Goal: Task Accomplishment & Management: Complete application form

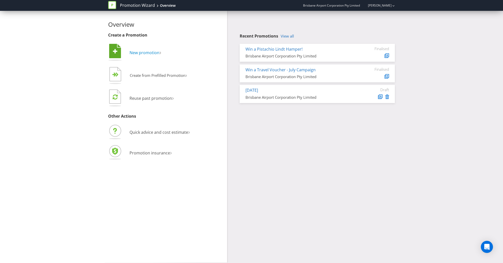
click at [144, 52] on span "New promotion" at bounding box center [145, 53] width 30 height 6
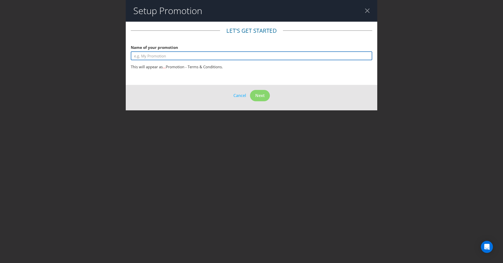
click at [145, 56] on input "text" at bounding box center [252, 55] width 242 height 9
drag, startPoint x: 192, startPoint y: 56, endPoint x: 142, endPoint y: 57, distance: 49.8
click at [142, 57] on input "Win Lunch for you and a mate" at bounding box center [252, 55] width 242 height 9
type input "Win lunch for a month - [GEOGRAPHIC_DATA] Worker"
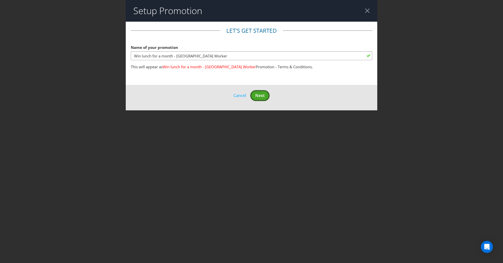
click at [260, 93] on span "Next" at bounding box center [259, 96] width 9 height 6
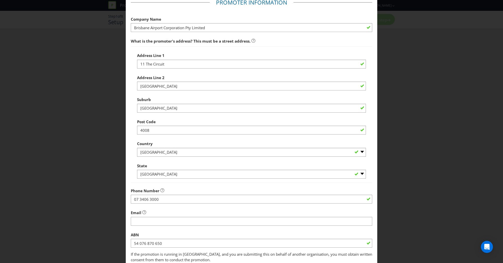
scroll to position [65, 0]
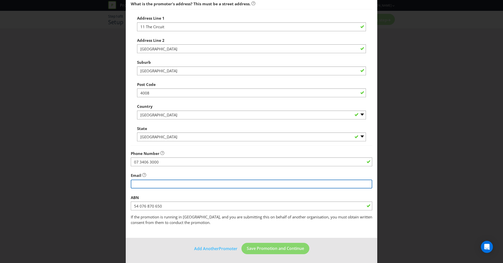
click at [187, 183] on input "string" at bounding box center [252, 183] width 242 height 9
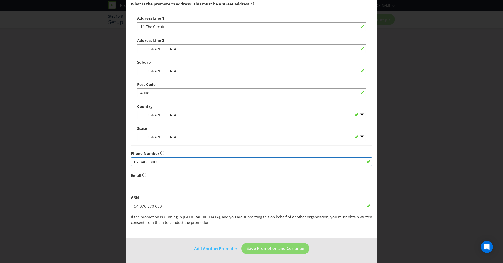
click at [214, 163] on input "07 3406 3000" at bounding box center [252, 161] width 242 height 9
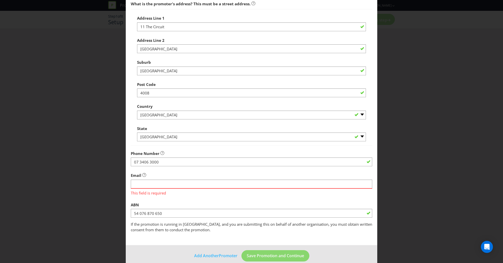
click at [195, 179] on div "Email This field is required" at bounding box center [252, 182] width 242 height 25
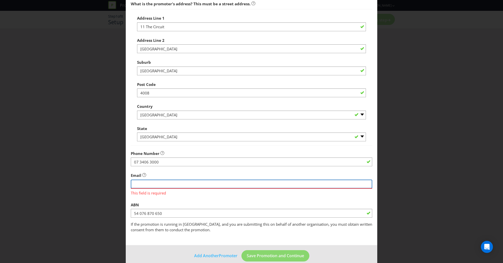
click at [183, 183] on input "string" at bounding box center [252, 183] width 242 height 9
type input "[DOMAIN_NAME][EMAIL_ADDRESS][DOMAIN_NAME]"
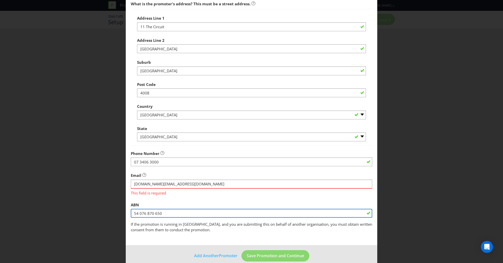
click at [209, 214] on fieldset "Promoter Information Company Name Brisbane Airport Corporation Pty Limited What…" at bounding box center [252, 96] width 242 height 271
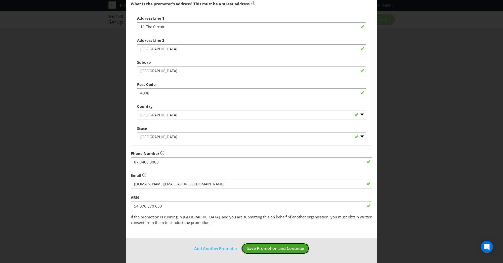
click at [262, 252] on button "Save Promotion and Continue" at bounding box center [276, 248] width 68 height 11
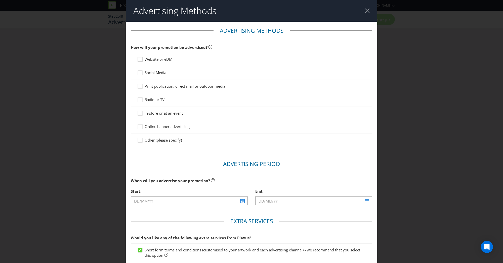
click at [140, 59] on icon at bounding box center [141, 61] width 8 height 8
click at [0, 0] on input "Website or eDM" at bounding box center [0, 0] width 0 height 0
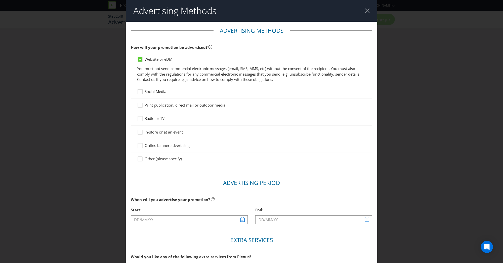
click at [139, 92] on icon at bounding box center [141, 93] width 8 height 8
click at [0, 0] on input "Social Media" at bounding box center [0, 0] width 0 height 0
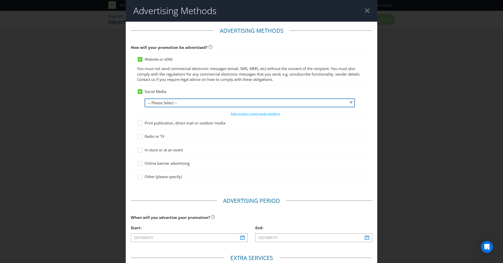
click at [156, 101] on select "-- Please Select -- Facebook X Instagram Snapchat LinkedIn Pinterest Tumblr You…" at bounding box center [250, 102] width 210 height 9
click at [145, 98] on select "-- Please Select -- Facebook X Instagram Snapchat LinkedIn Pinterest Tumblr You…" at bounding box center [250, 102] width 210 height 9
click at [166, 101] on select "-- Please Select -- Facebook X Instagram Snapchat LinkedIn Pinterest Tumblr You…" at bounding box center [250, 102] width 210 height 9
select select "INSTAGRAM"
click at [145, 98] on select "-- Please Select -- Facebook X Instagram Snapchat LinkedIn Pinterest Tumblr You…" at bounding box center [250, 102] width 210 height 9
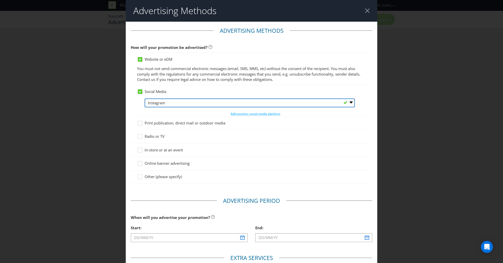
click at [173, 105] on select "-- Please Select -- Facebook X Instagram Snapchat LinkedIn Pinterest Tumblr You…" at bounding box center [250, 102] width 210 height 9
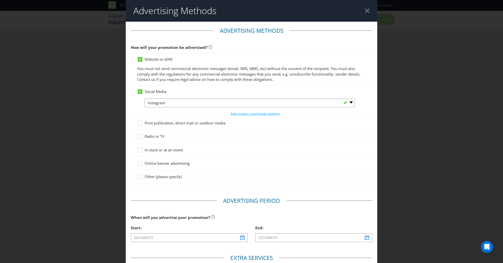
click at [190, 93] on div "Social Media" at bounding box center [251, 91] width 229 height 5
click at [251, 114] on span "Add another social media platform" at bounding box center [256, 113] width 50 height 4
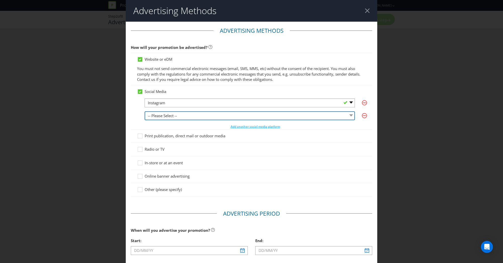
click at [185, 116] on select "-- Please Select -- Facebook X Instagram Snapchat LinkedIn Pinterest Tumblr You…" at bounding box center [250, 115] width 210 height 9
select select "FACEBOOK"
click at [145, 111] on select "-- Please Select -- Facebook X Instagram Snapchat LinkedIn Pinterest Tumblr You…" at bounding box center [250, 115] width 210 height 9
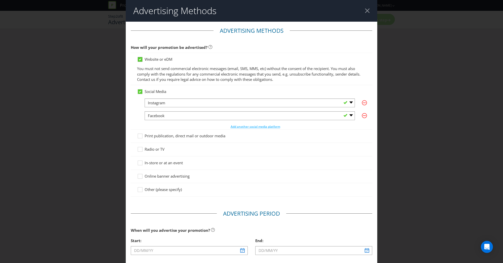
click at [140, 59] on icon at bounding box center [140, 59] width 3 height 2
click at [0, 0] on input "Website or eDM" at bounding box center [0, 0] width 0 height 0
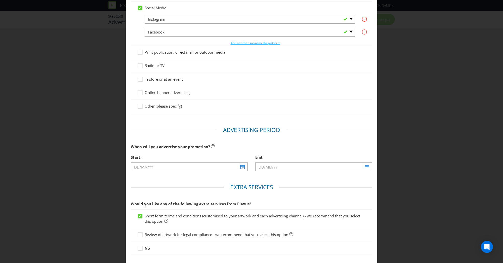
scroll to position [75, 0]
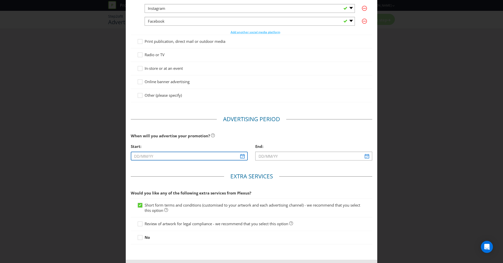
click at [229, 155] on input "text" at bounding box center [189, 155] width 117 height 9
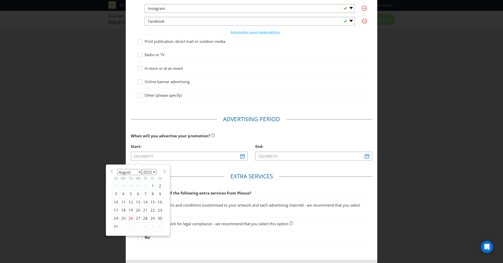
click at [139, 171] on select "January February March April May June July August September October November De…" at bounding box center [129, 172] width 24 height 6
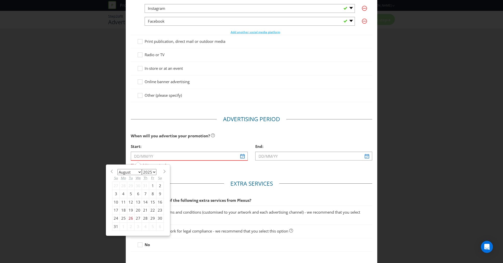
select select "8"
click at [117, 169] on select "January February March April May June July August September October November De…" at bounding box center [129, 172] width 24 height 6
click at [124, 191] on div "8" at bounding box center [124, 194] width 8 height 8
type input "[DATE]"
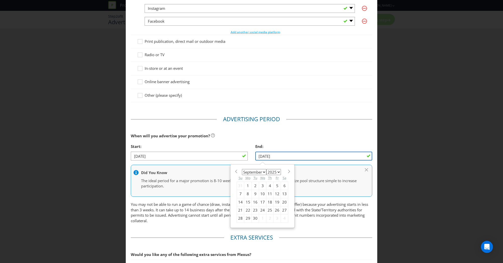
click at [290, 156] on input "[DATE]" at bounding box center [313, 155] width 117 height 9
click at [287, 169] on span at bounding box center [289, 171] width 4 height 4
select select "9"
click at [276, 219] on div "31" at bounding box center [277, 218] width 7 height 8
type input "[DATE]"
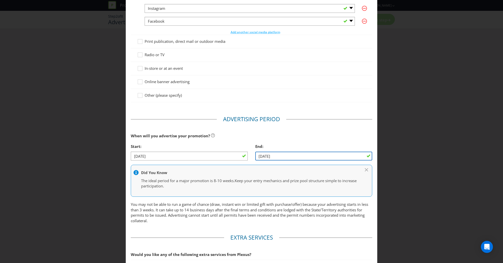
click at [289, 155] on input "[DATE]" at bounding box center [313, 155] width 117 height 9
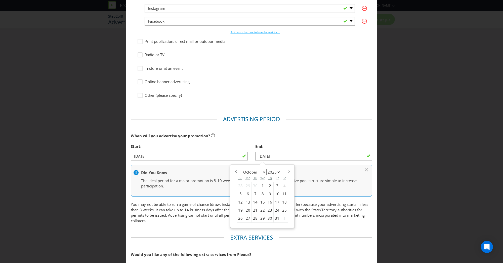
click at [287, 172] on span at bounding box center [289, 171] width 4 height 4
select select "10"
click at [237, 224] on div "30" at bounding box center [240, 226] width 7 height 8
type input "[DATE]"
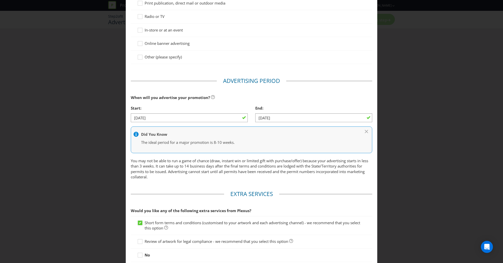
scroll to position [126, 0]
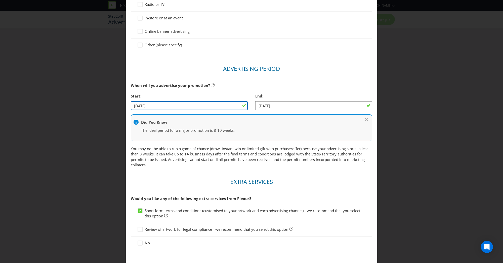
click at [208, 106] on input "[DATE]" at bounding box center [189, 105] width 117 height 9
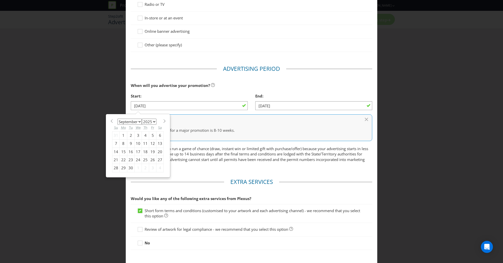
click at [121, 151] on div "15" at bounding box center [124, 151] width 8 height 8
type input "[DATE]"
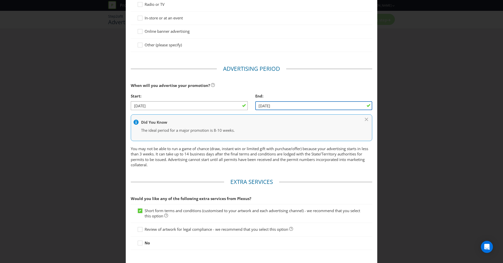
click at [297, 106] on input "[DATE]" at bounding box center [313, 105] width 117 height 9
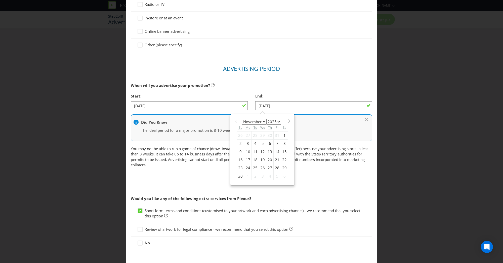
click at [224, 175] on main "Advertising Methods How will your promotion be advertised? Website or eDM Socia…" at bounding box center [252, 80] width 252 height 369
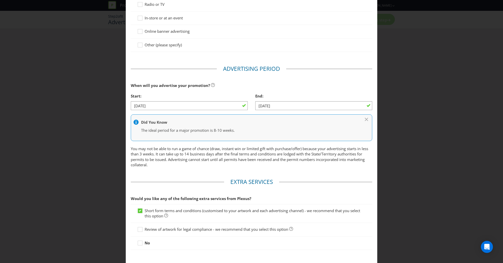
scroll to position [152, 0]
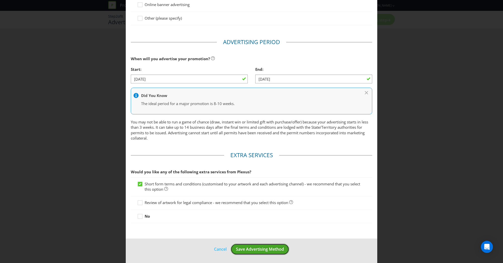
click at [249, 249] on span "Save Advertising Method" at bounding box center [260, 249] width 48 height 6
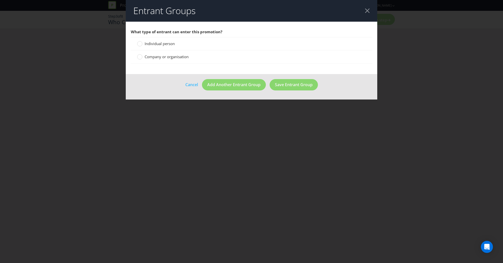
click at [150, 42] on span "Individual person" at bounding box center [160, 43] width 30 height 5
click at [0, 0] on input "Individual person" at bounding box center [0, 0] width 0 height 0
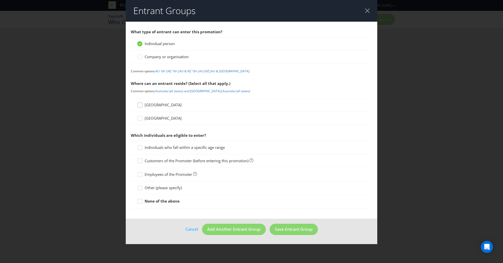
click at [139, 106] on icon at bounding box center [141, 106] width 8 height 8
click at [0, 0] on input "[GEOGRAPHIC_DATA]" at bounding box center [0, 0] width 0 height 0
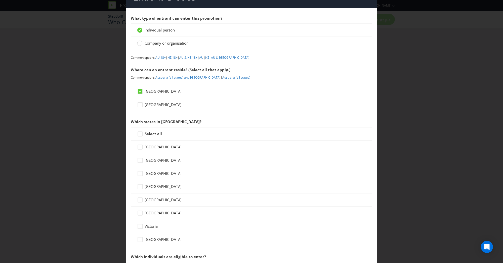
scroll to position [25, 0]
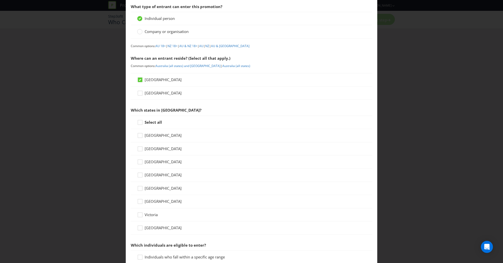
click at [151, 173] on span "[GEOGRAPHIC_DATA]" at bounding box center [163, 174] width 37 height 5
click at [0, 0] on input "[GEOGRAPHIC_DATA]" at bounding box center [0, 0] width 0 height 0
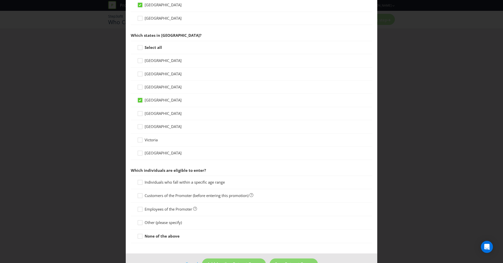
scroll to position [114, 0]
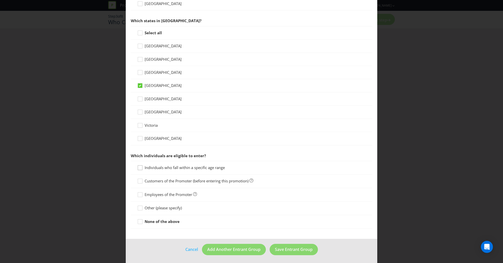
click at [141, 166] on icon at bounding box center [141, 169] width 8 height 8
click at [0, 0] on input "Individuals who fall within a specific age range" at bounding box center [0, 0] width 0 height 0
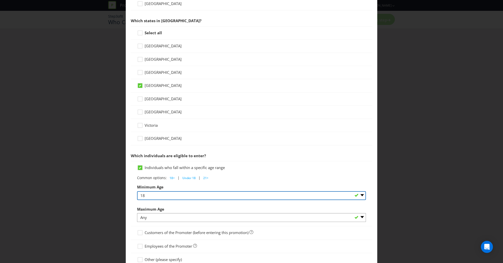
click at [165, 195] on select "Any 1 2 3 4 5 6 7 8 9 10 11 12 13 14 15 16 17 18 19 20 21 22 23 24 25 26 27 28 …" at bounding box center [251, 195] width 229 height 9
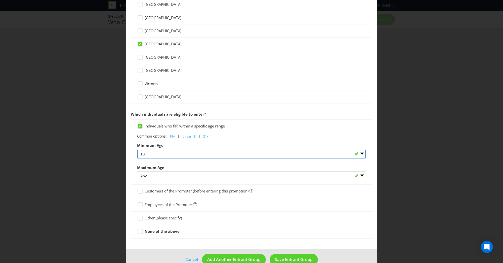
scroll to position [165, 0]
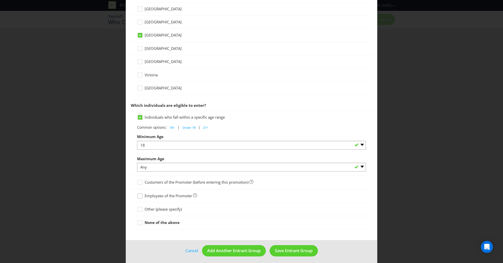
click at [138, 194] on icon at bounding box center [141, 197] width 8 height 8
click at [0, 0] on input "Employees of the Promoter" at bounding box center [0, 0] width 0 height 0
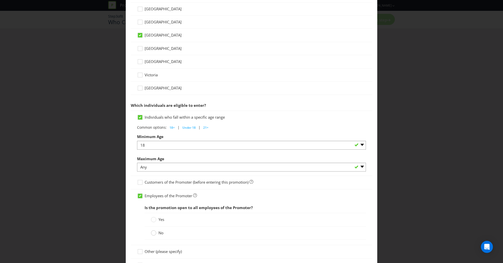
click at [152, 231] on div at bounding box center [153, 231] width 3 height 3
click at [0, 0] on input "No" at bounding box center [0, 0] width 0 height 0
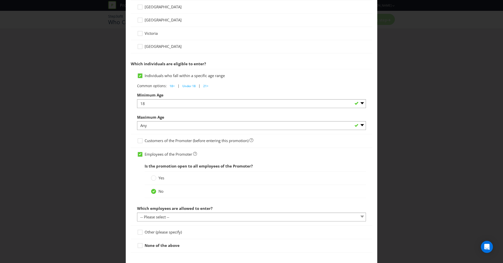
scroll to position [215, 0]
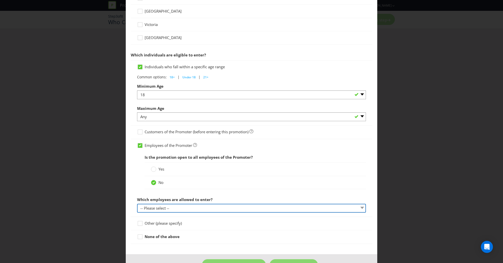
click at [206, 208] on select "-- Please select -- Employees in sales roles Other (please specify)" at bounding box center [251, 208] width 229 height 9
select select "OTHER"
click at [137, 204] on select "-- Please select -- Employees in sales roles Other (please specify)" at bounding box center [251, 208] width 229 height 9
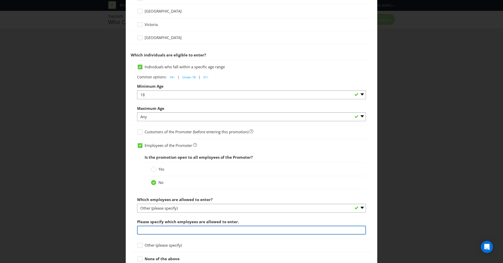
click at [156, 229] on input "text" at bounding box center [251, 229] width 229 height 9
type input "W"
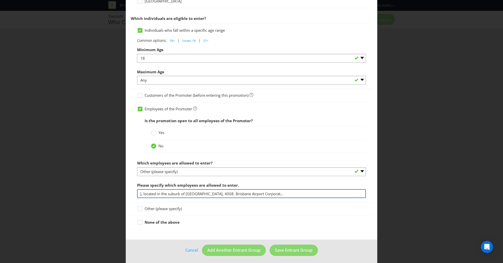
scroll to position [252, 0]
type input "Employees that work on [GEOGRAPHIC_DATA], located in the suburb of [GEOGRAPHIC_…"
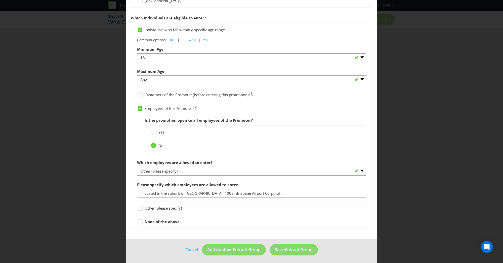
click at [219, 210] on div "Other (please specify)" at bounding box center [252, 208] width 242 height 13
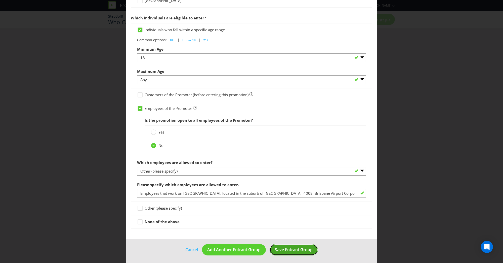
click at [313, 249] on button "Save Entrant Group" at bounding box center [294, 249] width 48 height 11
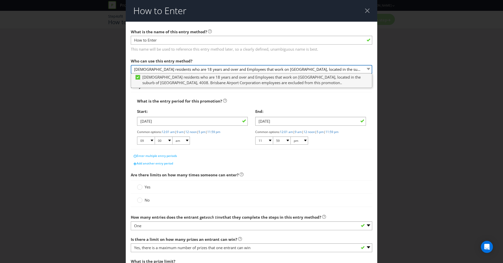
click at [213, 69] on select "[DEMOGRAPHIC_DATA] residents who are 18 years and over and Employees that work …" at bounding box center [252, 69] width 242 height 9
click at [241, 52] on main "What is the name of this entry method? How to Enter This name will be used to r…" at bounding box center [252, 152] width 252 height 261
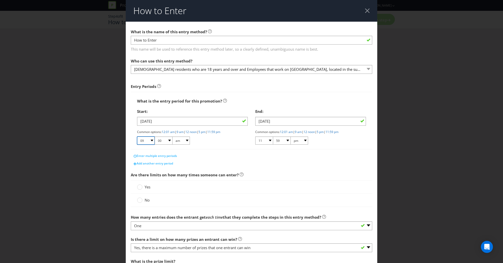
click at [151, 140] on select "01 02 03 04 05 06 07 08 09 10 11 12" at bounding box center [146, 140] width 18 height 8
select select "07"
click at [137, 136] on select "01 02 03 04 05 06 07 08 09 10 11 12" at bounding box center [146, 140] width 18 height 8
click at [271, 161] on div "Add another entry period" at bounding box center [252, 163] width 242 height 8
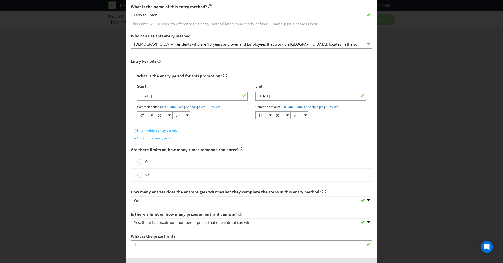
click at [138, 177] on icon at bounding box center [139, 174] width 5 height 5
click at [0, 0] on input "No" at bounding box center [0, 0] width 0 height 0
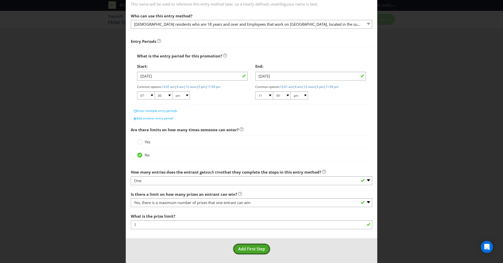
click at [252, 250] on span "Add First Step" at bounding box center [251, 249] width 27 height 6
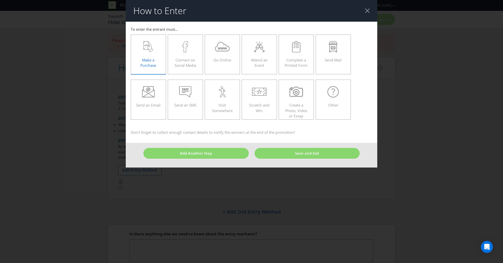
click at [144, 56] on div "Make a Purchase" at bounding box center [148, 52] width 25 height 23
click at [0, 0] on input "Make a Purchase" at bounding box center [0, 0] width 0 height 0
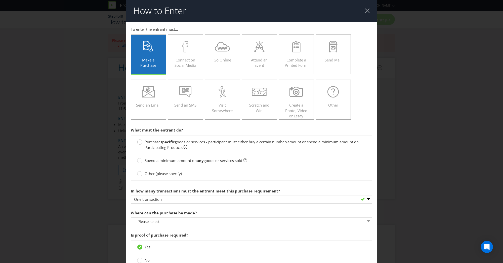
click at [137, 140] on circle at bounding box center [139, 141] width 5 height 5
click at [0, 0] on input "Purchase specific goods or services - participant must either buy a certain num…" at bounding box center [0, 0] width 0 height 0
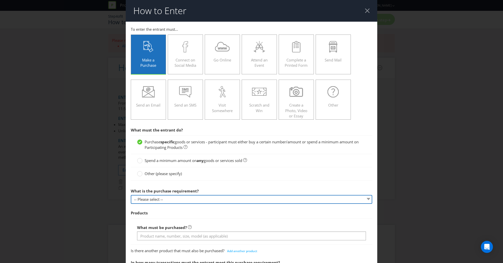
click at [170, 199] on select "-- Please select -- Buy a certain number of these products or services Spend a …" at bounding box center [252, 199] width 242 height 9
select select "MINIMUM_SPEND_AMOUNT"
click at [131, 195] on select "-- Please select -- Buy a certain number of these products or services Spend a …" at bounding box center [252, 199] width 242 height 9
click at [199, 198] on select "-- Please select -- Buy a certain number of these products or services Spend a …" at bounding box center [252, 199] width 242 height 9
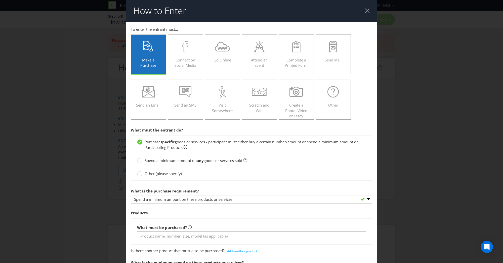
click at [306, 181] on div at bounding box center [252, 182] width 242 height 3
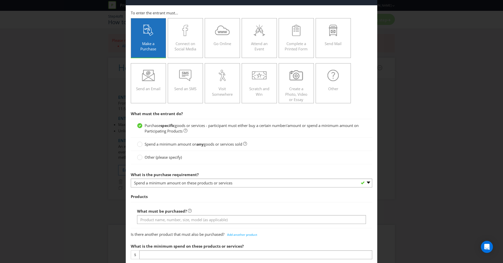
scroll to position [25, 0]
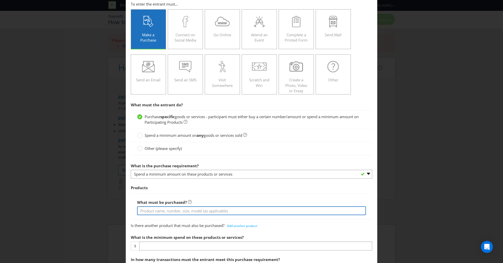
click at [159, 209] on input "text" at bounding box center [251, 210] width 229 height 9
click at [174, 209] on input "Anything from" at bounding box center [251, 210] width 229 height 9
drag, startPoint x: 172, startPoint y: 210, endPoint x: 131, endPoint y: 208, distance: 41.3
click at [117, 207] on div "How to Enter To enter the entrant must... Make a Purchase Connect on Social Med…" at bounding box center [251, 131] width 503 height 263
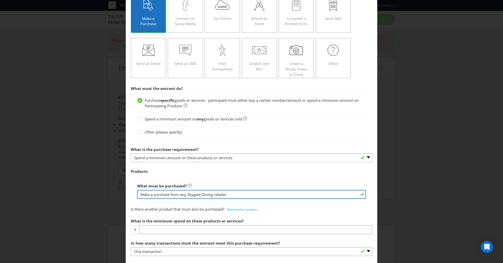
scroll to position [50, 0]
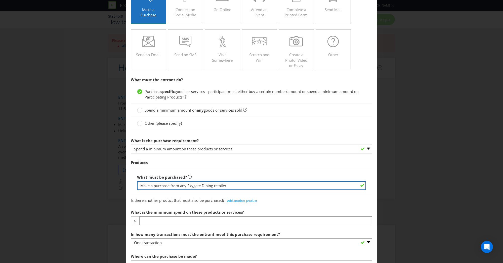
type input "Make a purchase from any Skygate Dining retailer"
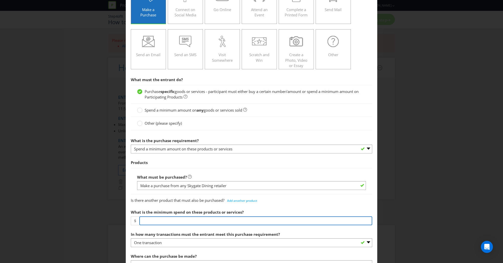
click at [177, 218] on input "number" at bounding box center [255, 220] width 233 height 9
type input "1"
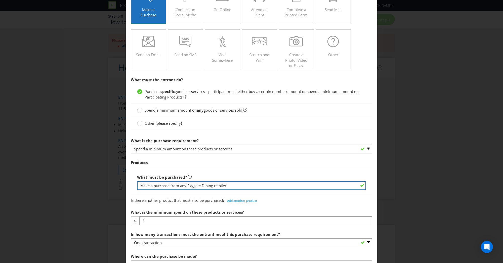
click at [230, 185] on input "Make a purchase from any Skygate Dining retailer" at bounding box center [251, 185] width 229 height 9
click at [202, 186] on input "Make a purchase from any Skygate Dining retailer - Burrito Bar, Goodfella's Caf…" at bounding box center [251, 185] width 229 height 9
click at [346, 185] on input "Make a purchase from any [GEOGRAPHIC_DATA] or Skygate Dining retailer - Burrito…" at bounding box center [251, 185] width 229 height 9
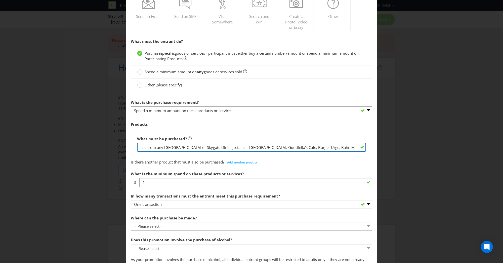
scroll to position [101, 0]
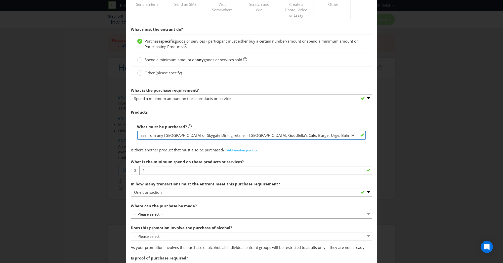
type input "Make a purchase from any [GEOGRAPHIC_DATA] or Skygate Dining retailer - [GEOGRA…"
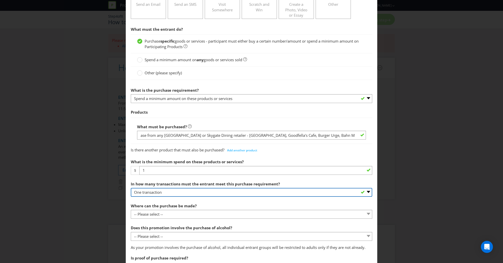
click at [179, 194] on select "-- Please select -- One transaction A specific number of transactions Any numbe…" at bounding box center [252, 192] width 242 height 9
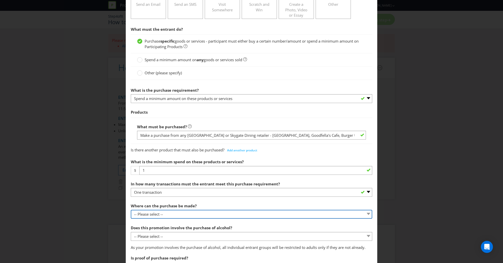
click at [190, 212] on select "-- Please select -- Any stores displaying promotional material (including onlin…" at bounding box center [252, 214] width 242 height 9
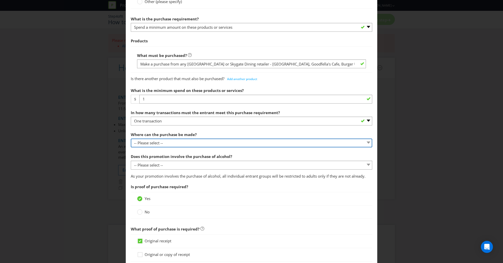
scroll to position [176, 0]
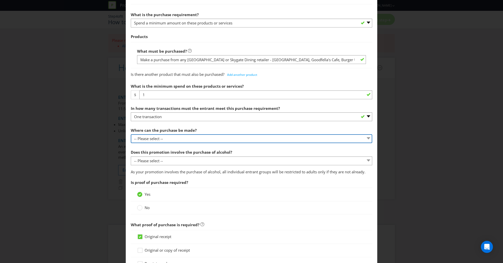
click at [201, 136] on select "-- Please select -- Any stores displaying promotional material (including onlin…" at bounding box center [252, 138] width 242 height 9
select select "SPECIFIC"
click at [131, 134] on select "-- Please select -- Any stores displaying promotional material (including onlin…" at bounding box center [252, 138] width 242 height 9
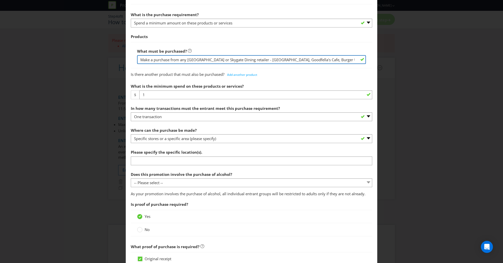
scroll to position [0, 23]
drag, startPoint x: 259, startPoint y: 60, endPoint x: 360, endPoint y: 63, distance: 101.7
click at [360, 63] on div "What must be purchased? Make a purchase from any [GEOGRAPHIC_DATA] or Skygate D…" at bounding box center [251, 55] width 229 height 18
type input "Make a purchase from any Skygate Centre or Skygate Dining retailer"
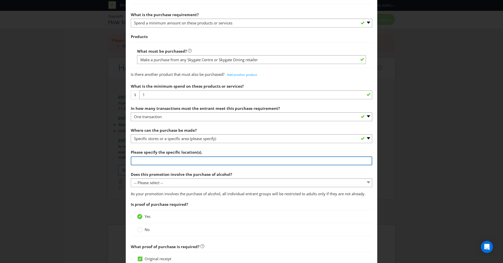
click at [147, 159] on input "text" at bounding box center [252, 160] width 242 height 9
paste input "- Burrito Bar, Goodfella's Cafe, Burger Urge, Bahn Mi, Magical Rice"
click at [133, 159] on input "- Burrito Bar, Goodfella's Cafe, Burger Urge, Bahn Mi, Magical Rice" at bounding box center [252, 160] width 242 height 9
type input "Skygate Dining and Skygate Centre food retailers - [GEOGRAPHIC_DATA], Goodfella…"
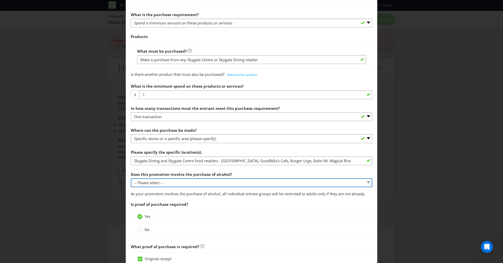
click at [170, 183] on select "-- Please select -- Yes, for on-premises consumption Yes, for off-premises cons…" at bounding box center [252, 182] width 242 height 9
select select "NO"
click at [131, 178] on select "-- Please select -- Yes, for on-premises consumption Yes, for off-premises cons…" at bounding box center [252, 182] width 242 height 9
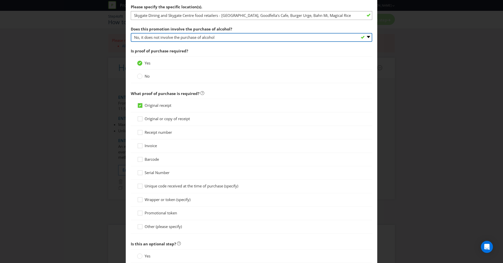
scroll to position [368, 0]
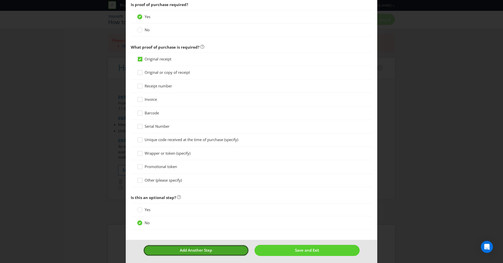
click at [214, 249] on button "Add Another Step" at bounding box center [195, 250] width 105 height 11
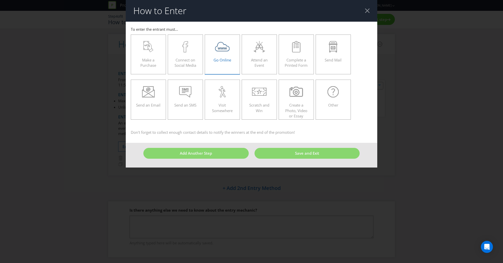
click at [217, 58] on span "Go Online" at bounding box center [223, 59] width 18 height 5
click at [0, 0] on input "Go Online" at bounding box center [0, 0] width 0 height 0
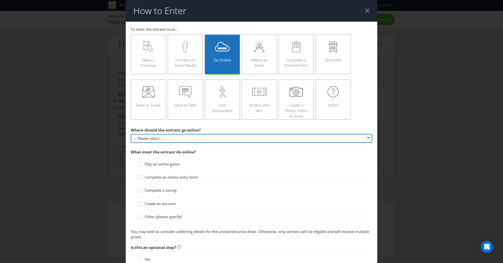
click at [180, 140] on select "-- Please select -- At a specific URL Using a direct link sent to the entrant b…" at bounding box center [252, 138] width 242 height 9
select select "SPECIFIC_URL"
click at [131, 134] on select "-- Please select -- At a specific URL Using a direct link sent to the entrant b…" at bounding box center [252, 138] width 242 height 9
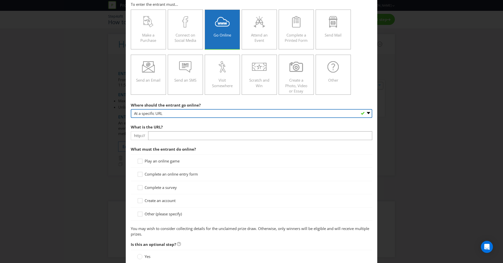
scroll to position [25, 0]
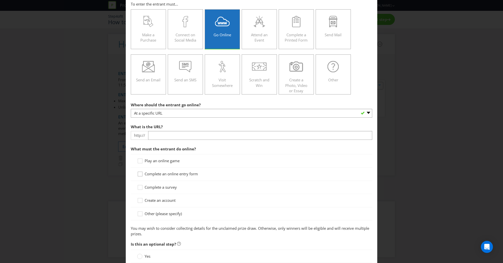
click at [139, 174] on icon at bounding box center [141, 175] width 8 height 8
click at [0, 0] on input "Complete an online entry form" at bounding box center [0, 0] width 0 height 0
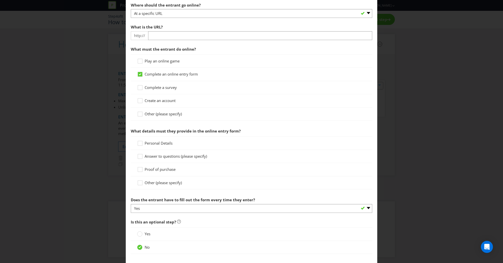
scroll to position [126, 0]
click at [138, 142] on icon at bounding box center [141, 143] width 8 height 8
click at [0, 0] on input "Personal Details" at bounding box center [0, 0] width 0 height 0
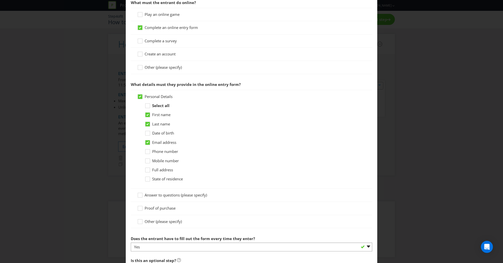
scroll to position [176, 0]
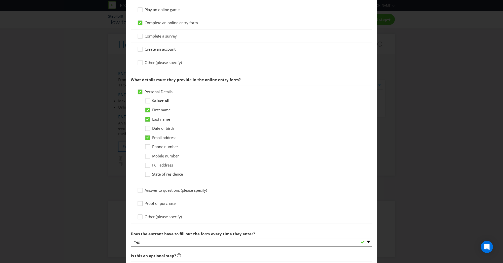
click at [141, 204] on icon at bounding box center [141, 205] width 8 height 8
click at [0, 0] on input "Proof of purchase" at bounding box center [0, 0] width 0 height 0
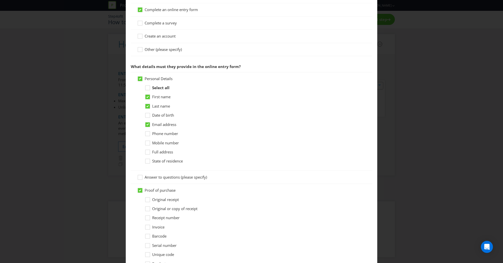
scroll to position [201, 0]
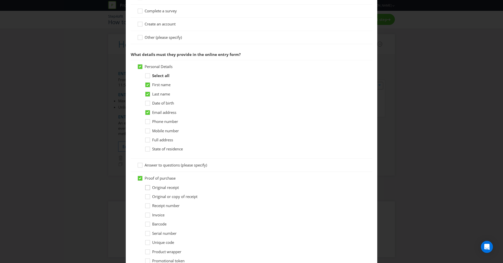
click at [146, 188] on icon at bounding box center [149, 189] width 8 height 8
click at [0, 0] on input "Original receipt" at bounding box center [0, 0] width 0 height 0
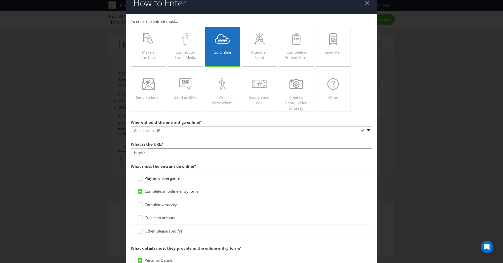
scroll to position [0, 0]
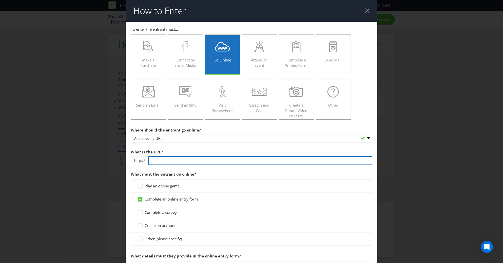
click at [163, 158] on input "text" at bounding box center [260, 160] width 224 height 9
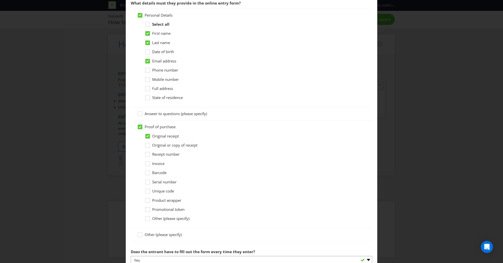
scroll to position [327, 0]
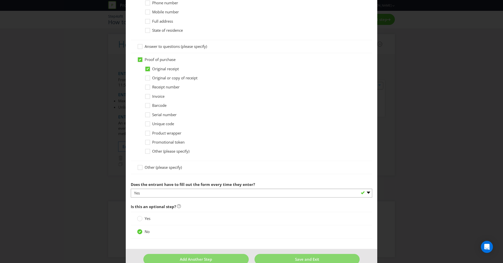
click at [224, 203] on div "Is this an optional step? Yes No" at bounding box center [252, 221] width 242 height 40
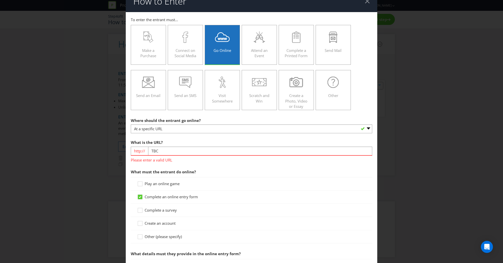
scroll to position [0, 0]
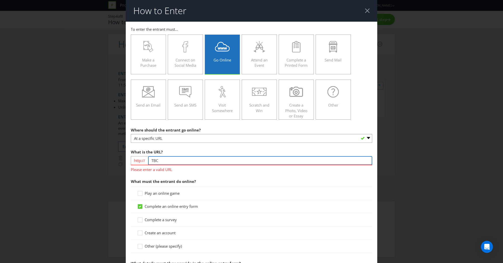
click at [160, 159] on input "TBC" at bounding box center [260, 160] width 224 height 9
type input "T"
type input "[DOMAIN_NAME]"
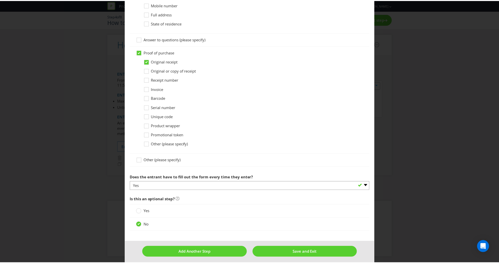
scroll to position [329, 0]
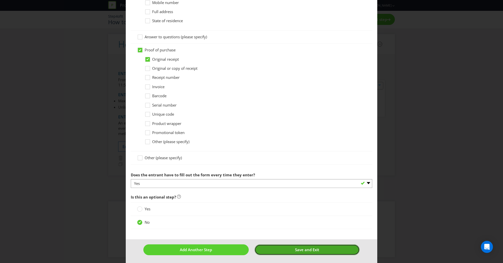
click at [296, 251] on span "Save and Exit" at bounding box center [307, 249] width 24 height 5
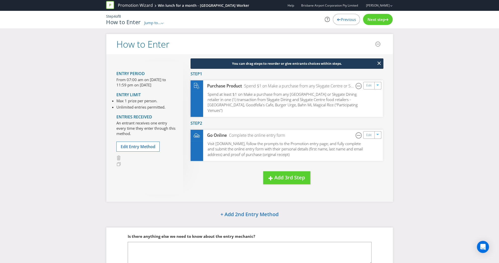
click at [381, 19] on span "Next step" at bounding box center [377, 19] width 18 height 5
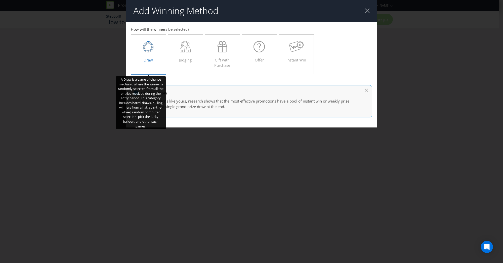
click at [153, 58] on div "Draw" at bounding box center [148, 52] width 25 height 23
click at [0, 0] on input "Draw" at bounding box center [0, 0] width 0 height 0
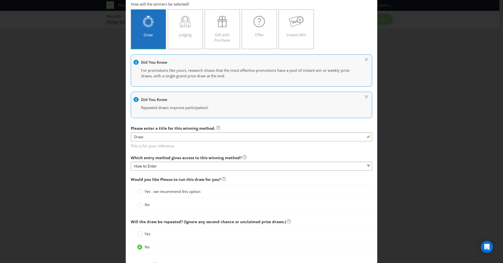
scroll to position [50, 0]
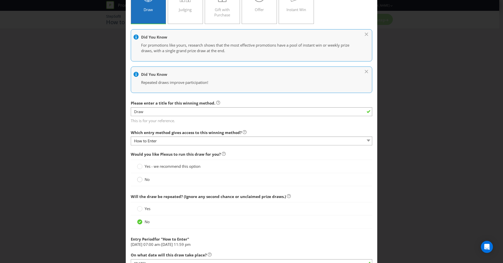
click at [139, 178] on div at bounding box center [140, 177] width 3 height 3
click at [0, 0] on input "No" at bounding box center [0, 0] width 0 height 0
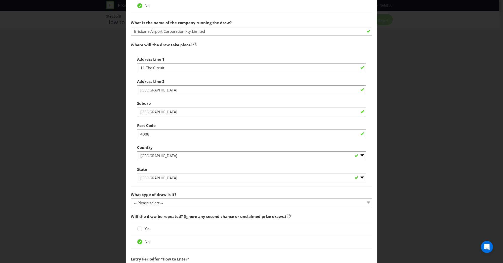
scroll to position [226, 0]
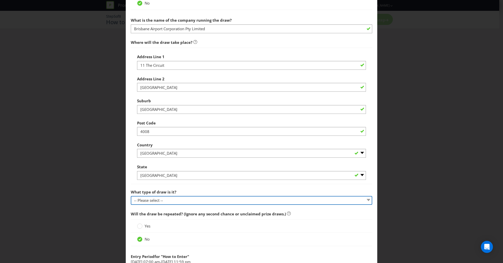
click at [256, 199] on select "-- Please select -- Computerised random selection Barrel draw Don't specify Oth…" at bounding box center [252, 200] width 242 height 9
select select "COMPUTERISED"
click at [131, 196] on select "-- Please select -- Computerised random selection Barrel draw Don't specify Oth…" at bounding box center [252, 200] width 242 height 9
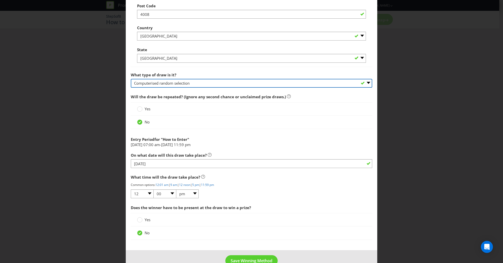
scroll to position [355, 0]
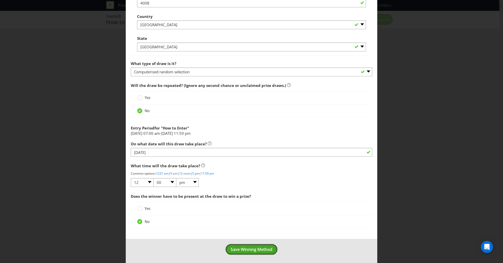
click at [241, 246] on span "Save Winning Method" at bounding box center [252, 249] width 42 height 6
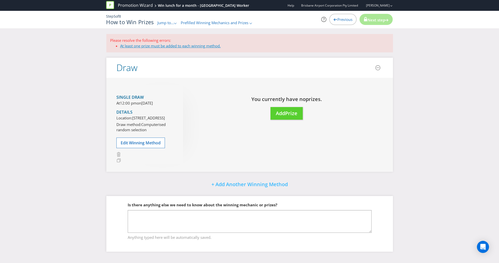
click at [178, 46] on link "At least one prize must be added to each winning method." at bounding box center [170, 45] width 101 height 5
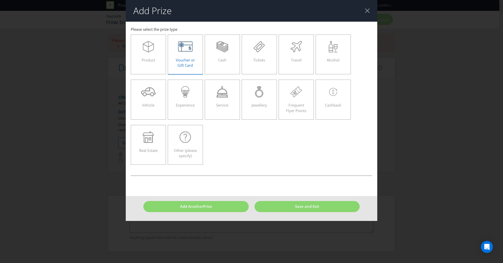
click at [183, 60] on span "Voucher or Gift Card" at bounding box center [185, 62] width 19 height 10
click at [0, 0] on input "Voucher or Gift Card" at bounding box center [0, 0] width 0 height 0
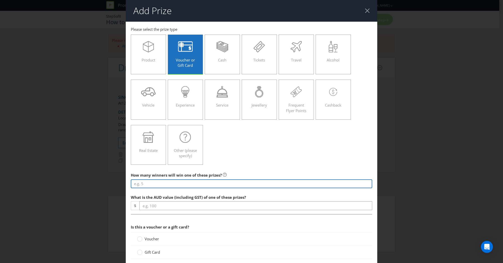
click at [157, 185] on input "number" at bounding box center [252, 183] width 242 height 9
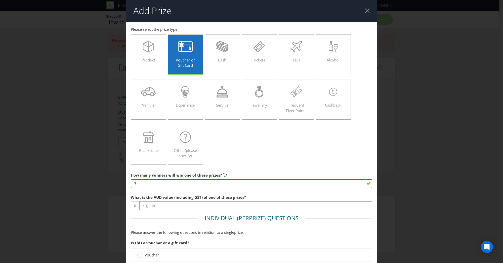
type input "3"
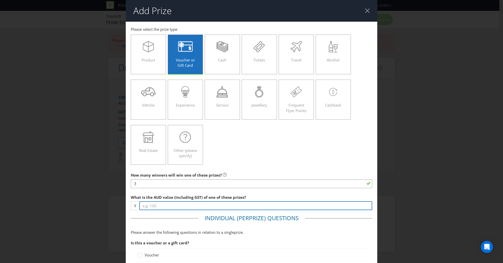
click at [163, 206] on input "number" at bounding box center [255, 205] width 233 height 9
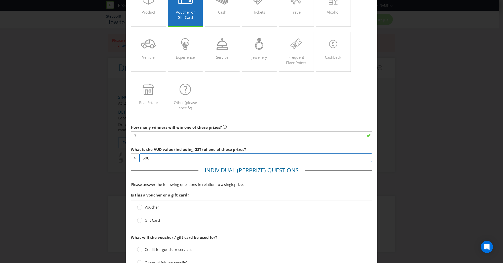
scroll to position [50, 0]
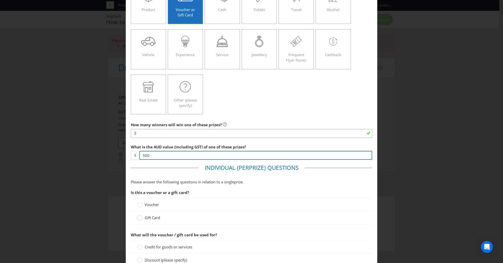
type input "500"
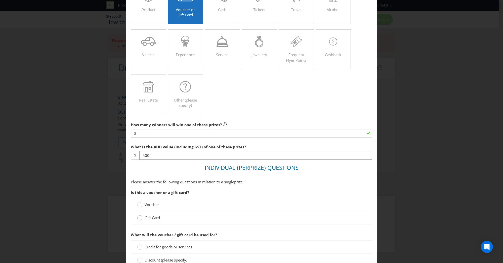
click at [139, 217] on circle at bounding box center [139, 217] width 5 height 5
click at [0, 0] on input "Gift Card" at bounding box center [0, 0] width 0 height 0
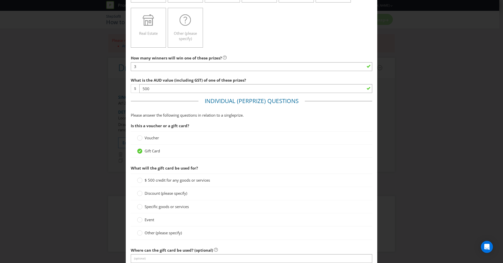
scroll to position [126, 0]
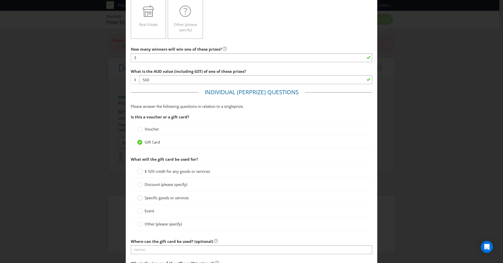
click at [141, 197] on circle at bounding box center [139, 197] width 5 height 5
click at [0, 0] on input "Specific goods or services" at bounding box center [0, 0] width 0 height 0
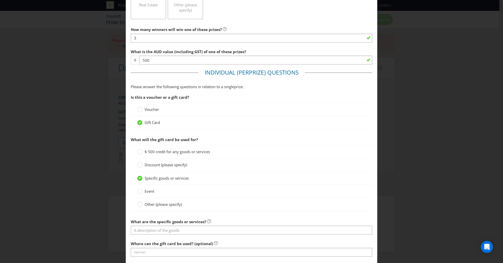
scroll to position [151, 0]
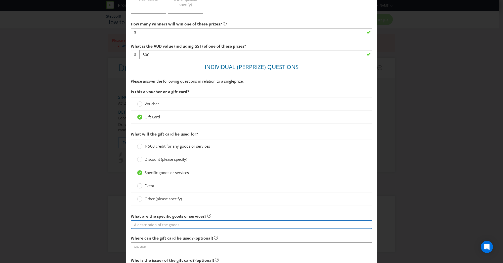
click at [175, 222] on input "text" at bounding box center [252, 224] width 242 height 9
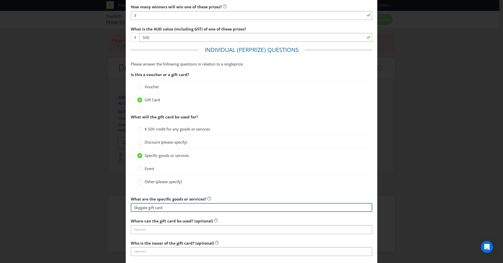
scroll to position [176, 0]
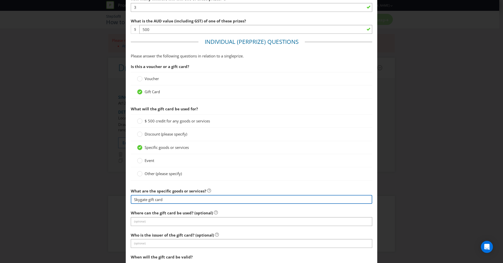
type input "Skygate gift card"
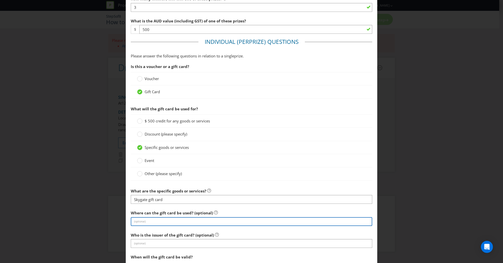
click at [182, 220] on input "text" at bounding box center [252, 221] width 242 height 9
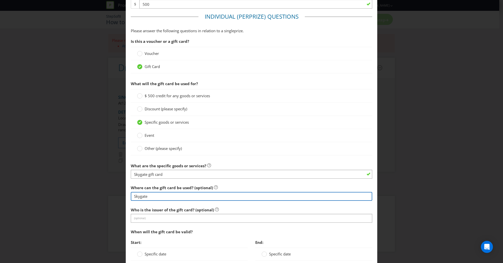
type input "Skygate"
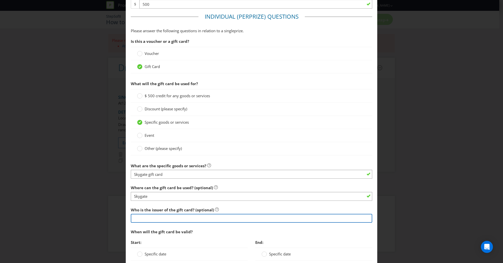
click at [178, 219] on input "text" at bounding box center [252, 218] width 242 height 9
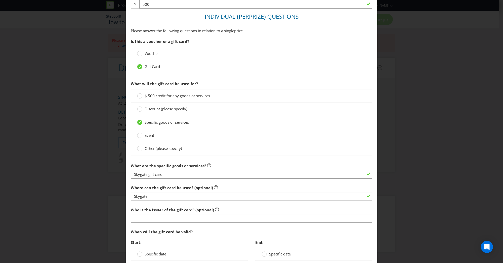
click at [423, 190] on div "Add Prize [GEOGRAPHIC_DATA] Please select the prize type Product Voucher or Gif…" at bounding box center [251, 131] width 503 height 263
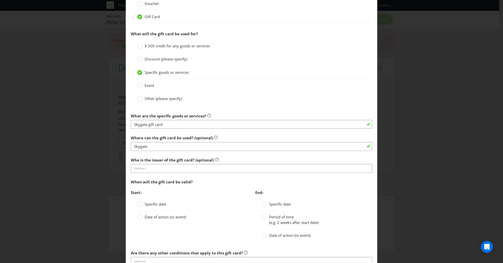
scroll to position [252, 0]
click at [139, 215] on div at bounding box center [140, 214] width 3 height 3
click at [0, 0] on input "Date of action (or event)" at bounding box center [0, 0] width 0 height 0
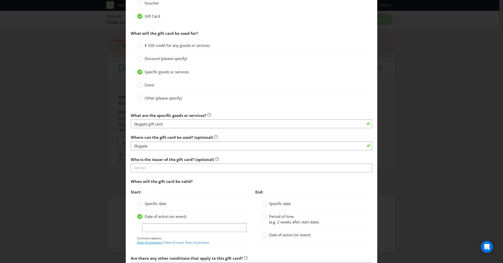
click at [151, 241] on link "Date of activation" at bounding box center [149, 242] width 25 height 4
type input "Date of activation"
click at [263, 215] on div at bounding box center [264, 214] width 3 height 3
click at [0, 0] on input "Period of time (e.g. 2 weeks after start date)" at bounding box center [0, 0] width 0 height 0
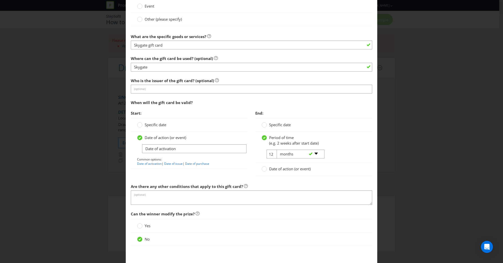
scroll to position [352, 0]
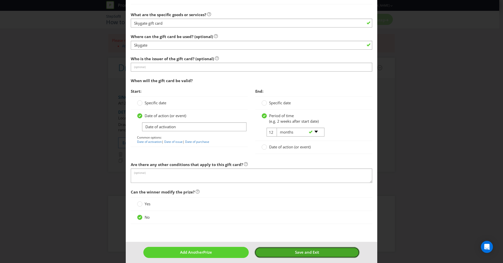
click at [307, 249] on span "Save and Exit" at bounding box center [307, 251] width 24 height 5
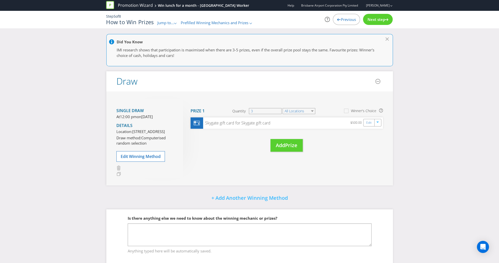
click at [375, 20] on span "Next step" at bounding box center [377, 19] width 18 height 5
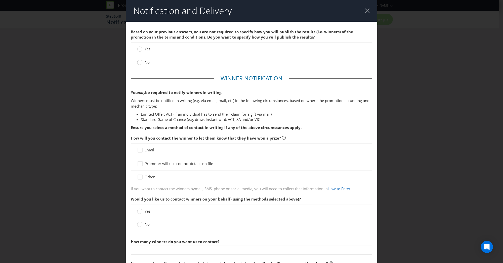
click at [140, 61] on div at bounding box center [140, 60] width 3 height 3
click at [0, 0] on input "No" at bounding box center [0, 0] width 0 height 0
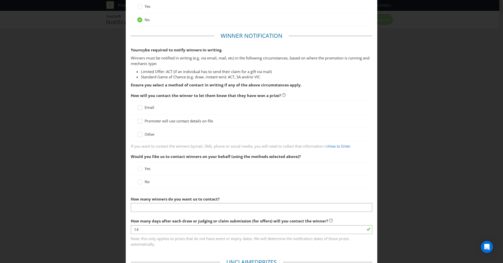
scroll to position [50, 0]
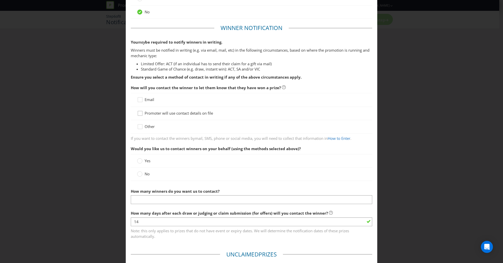
click at [139, 112] on div at bounding box center [140, 111] width 3 height 3
click at [0, 0] on input "Promoter will use contact details on file" at bounding box center [0, 0] width 0 height 0
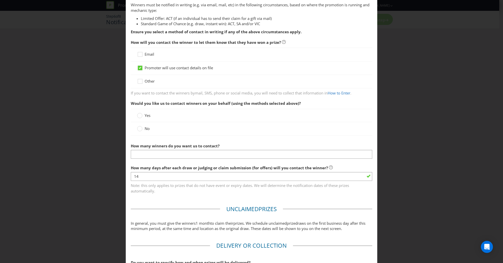
scroll to position [101, 0]
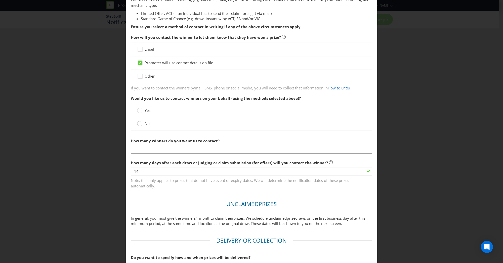
click at [137, 124] on circle at bounding box center [139, 123] width 5 height 5
click at [0, 0] on input "No" at bounding box center [0, 0] width 0 height 0
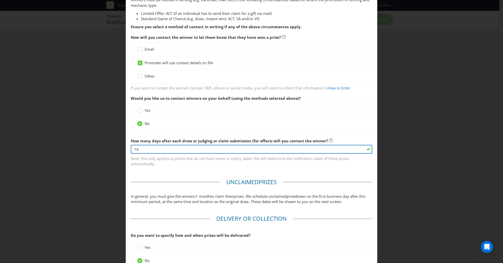
click at [149, 146] on input "14" at bounding box center [252, 149] width 242 height 9
type input "1"
type input "7"
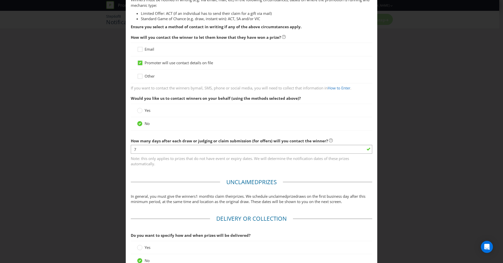
click at [181, 171] on main "Based on your previous answers, you are not required to specify how you will pu…" at bounding box center [252, 103] width 252 height 364
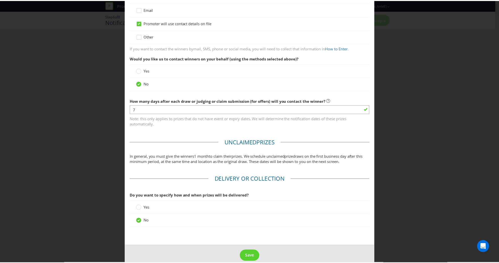
scroll to position [147, 0]
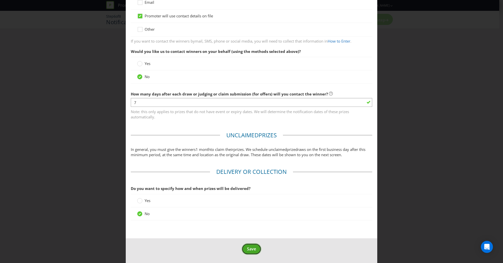
click at [255, 249] on button "Save" at bounding box center [252, 248] width 20 height 11
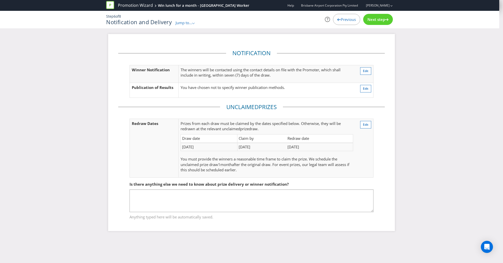
click at [382, 16] on div "Next step" at bounding box center [378, 19] width 30 height 11
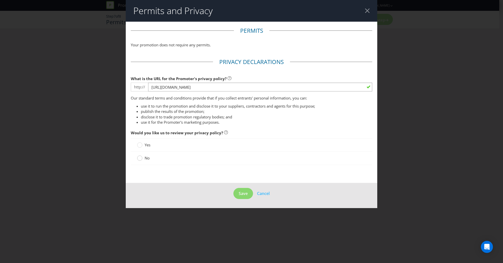
click at [141, 157] on div at bounding box center [140, 156] width 3 height 3
click at [0, 0] on input "No" at bounding box center [0, 0] width 0 height 0
click at [244, 197] on button "Save" at bounding box center [243, 193] width 20 height 11
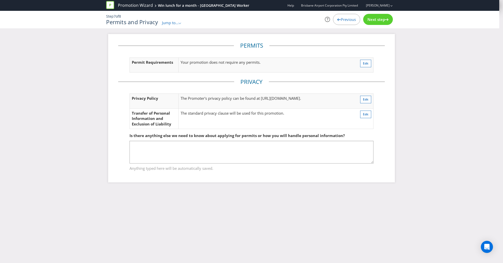
click at [377, 19] on span "Next step" at bounding box center [377, 19] width 18 height 5
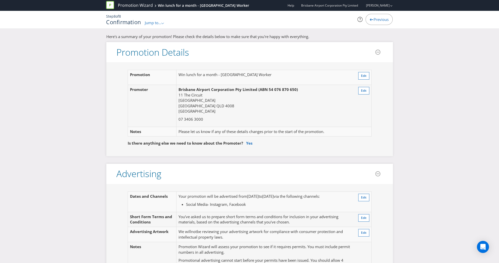
click at [377, 19] on span "Previous" at bounding box center [381, 19] width 15 height 5
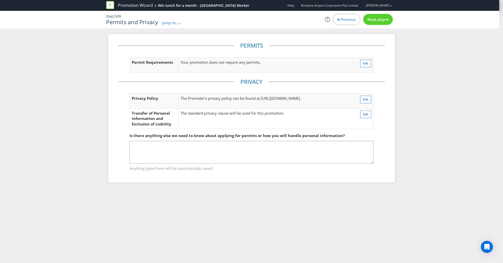
click at [377, 19] on span "Next step" at bounding box center [377, 19] width 18 height 5
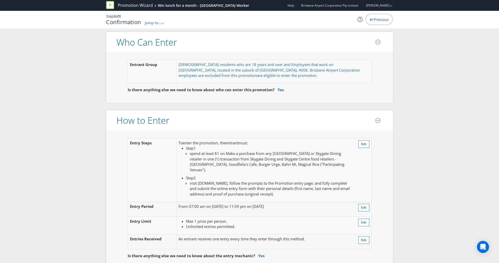
scroll to position [277, 0]
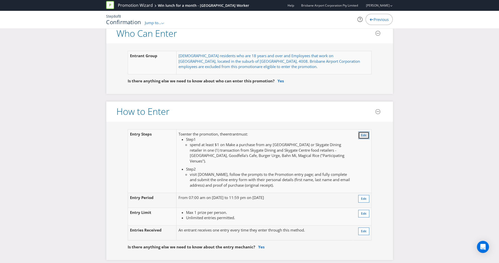
click at [365, 133] on span "Edit" at bounding box center [364, 135] width 6 height 4
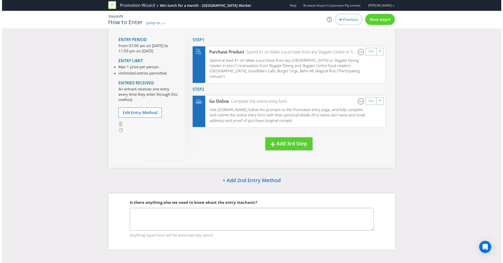
scroll to position [28, 0]
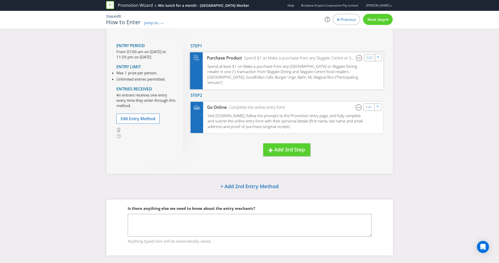
click at [369, 57] on link "Edit" at bounding box center [369, 58] width 5 height 6
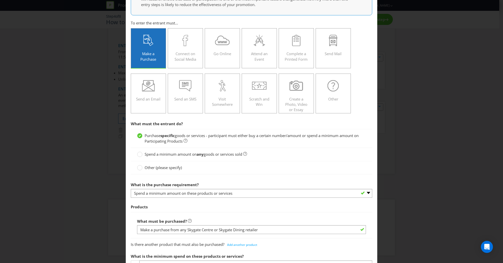
scroll to position [101, 0]
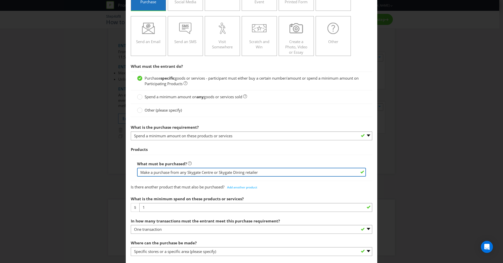
click at [186, 173] on input "Make a purchase from any Skygate Centre or Skygate Dining retailer" at bounding box center [251, 172] width 229 height 9
click at [262, 172] on input "Make a purchase from participating Skygate Centre or Skygate Dining retailer" at bounding box center [251, 172] width 229 height 9
click at [295, 172] on input "Make a purchase from participating Skygate Centre or Skygate Dining F&B retailer" at bounding box center [251, 172] width 229 height 9
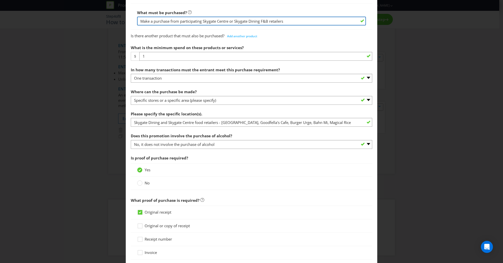
scroll to position [405, 0]
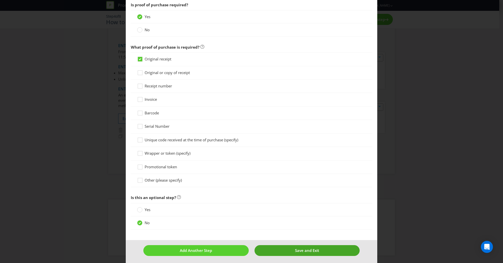
type input "Make a purchase from participating Skygate Centre or Skygate Dining F&B retaile…"
click at [316, 248] on span "Save and Exit" at bounding box center [307, 250] width 24 height 5
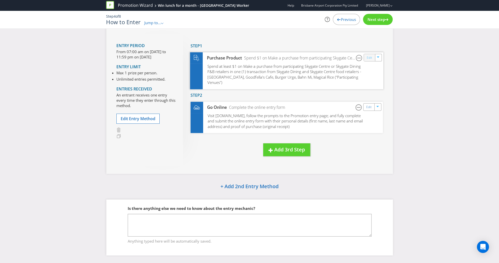
click at [368, 55] on link "Edit" at bounding box center [369, 58] width 5 height 6
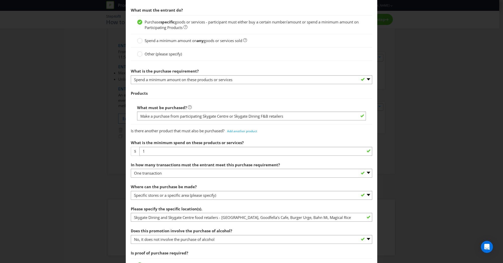
scroll to position [176, 0]
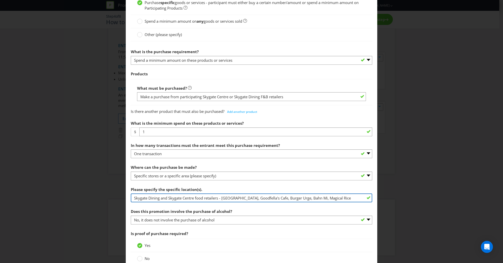
drag, startPoint x: 221, startPoint y: 197, endPoint x: 73, endPoint y: 198, distance: 147.7
click at [73, 198] on div "How to Enter Did You Know IMI research shows that ease of participation is one …" at bounding box center [251, 131] width 503 height 263
click at [250, 197] on input "Burrito Bar, [PERSON_NAME]'s Cafe, Burger Urge, Bahn Mi, Magical Rice" at bounding box center [252, 197] width 242 height 9
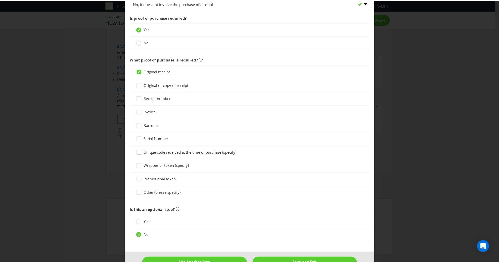
scroll to position [405, 0]
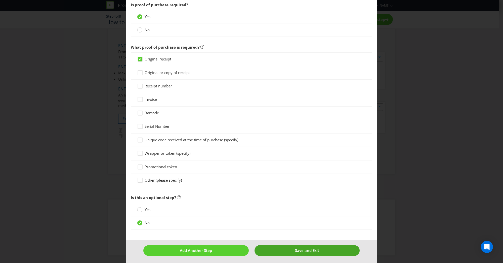
type input "Burrito Bar, Goodfella's Cafe, Burger Urge, Bahn Mi, Magical Rice at [GEOGRAPHI…"
click at [304, 252] on button "Save and Exit" at bounding box center [307, 250] width 105 height 11
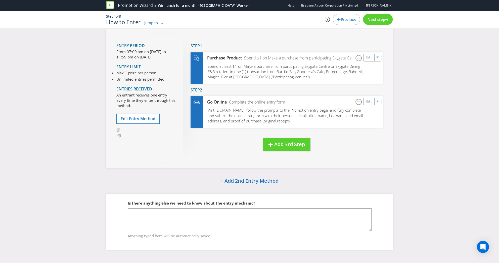
click at [390, 16] on div "Next step" at bounding box center [378, 19] width 30 height 11
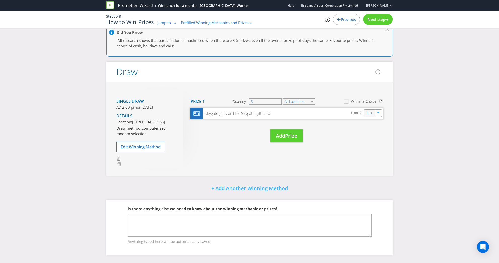
click at [366, 109] on div "Edit" at bounding box center [369, 112] width 11 height 7
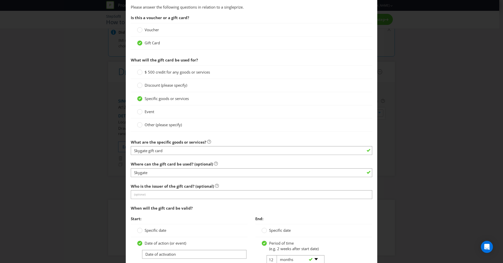
scroll to position [226, 0]
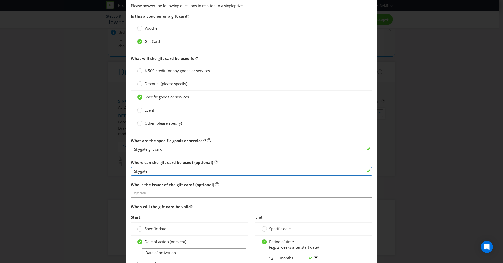
drag, startPoint x: 149, startPoint y: 170, endPoint x: 121, endPoint y: 169, distance: 28.7
click at [121, 169] on div "Edit Prize [GEOGRAPHIC_DATA] Please select the prize type Product Voucher or Gi…" at bounding box center [251, 131] width 503 height 263
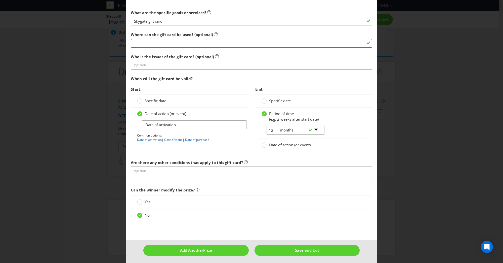
scroll to position [354, 0]
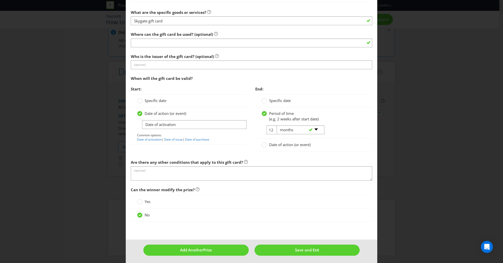
click at [305, 254] on footer "Add Another Prize Save and Exit" at bounding box center [252, 251] width 252 height 25
click at [307, 247] on span "Save and Exit" at bounding box center [307, 249] width 24 height 5
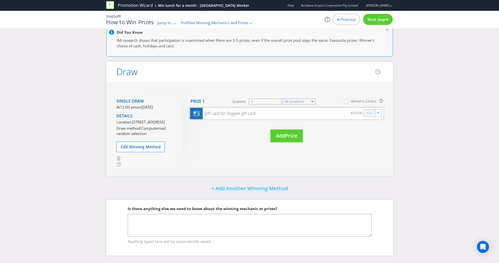
click at [370, 110] on link "Edit" at bounding box center [369, 113] width 5 height 6
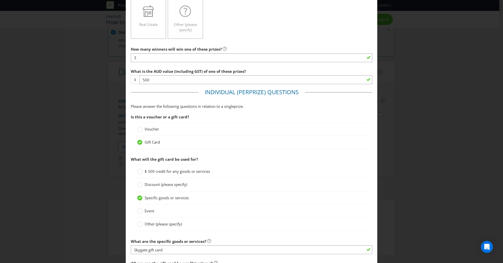
scroll to position [226, 0]
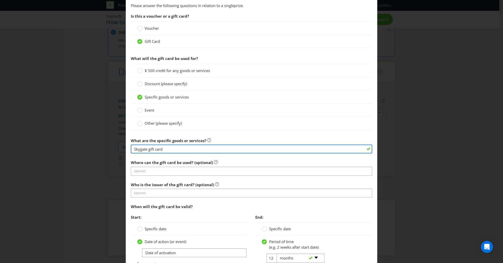
drag, startPoint x: 169, startPoint y: 149, endPoint x: 148, endPoint y: 149, distance: 20.9
click at [148, 149] on input "Skygate gift card" at bounding box center [252, 148] width 242 height 9
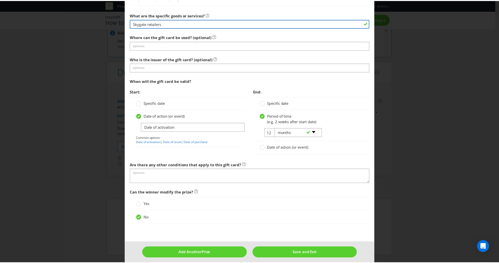
scroll to position [354, 0]
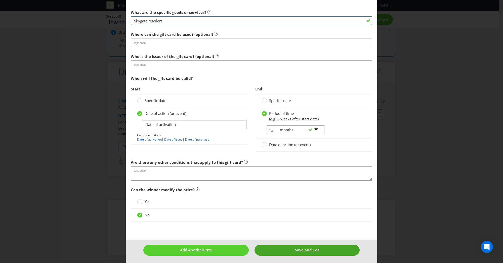
type input "Skygate retailers"
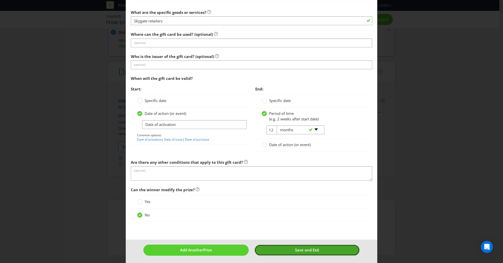
click at [305, 248] on span "Save and Exit" at bounding box center [307, 249] width 24 height 5
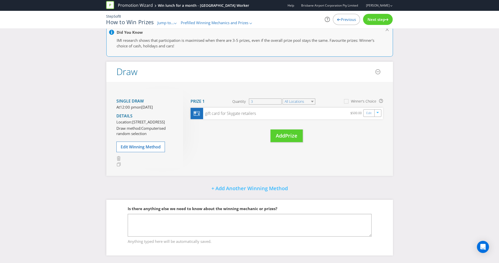
click at [383, 20] on span "Next step" at bounding box center [377, 19] width 18 height 5
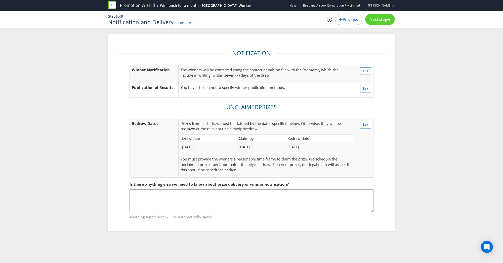
click at [370, 20] on span "Next step" at bounding box center [379, 19] width 18 height 5
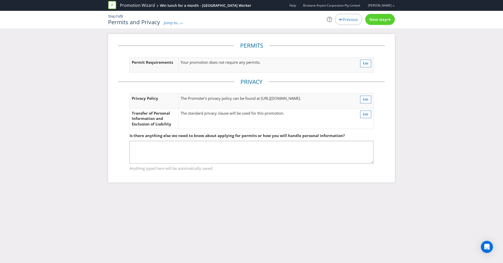
click at [381, 19] on span "Next step" at bounding box center [379, 19] width 18 height 5
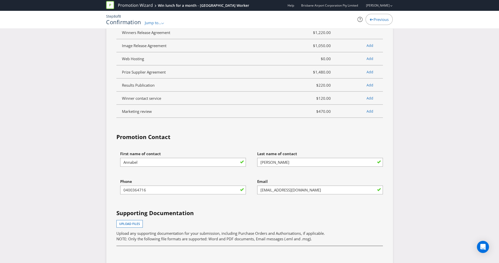
scroll to position [1182, 0]
click at [282, 185] on input "[EMAIL_ADDRESS][DOMAIN_NAME]" at bounding box center [320, 189] width 126 height 9
drag, startPoint x: 286, startPoint y: 158, endPoint x: 224, endPoint y: 144, distance: 63.4
click at [225, 153] on div "First name of contact [PERSON_NAME] Last name of contact [PERSON_NAME] Phone [P…" at bounding box center [250, 218] width 274 height 140
type input "[PERSON_NAME]"
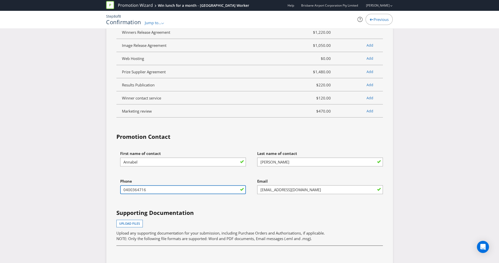
drag, startPoint x: 196, startPoint y: 181, endPoint x: 215, endPoint y: 183, distance: 19.7
click at [196, 185] on input "0400364716" at bounding box center [183, 189] width 126 height 9
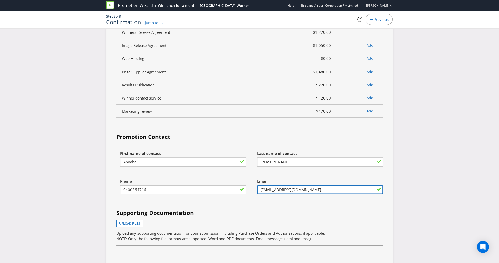
drag, startPoint x: 285, startPoint y: 186, endPoint x: 289, endPoint y: 185, distance: 4.3
click at [285, 186] on input "[EMAIL_ADDRESS][DOMAIN_NAME]" at bounding box center [320, 189] width 126 height 9
click at [294, 185] on input "[EMAIL_ADDRESS][DOMAIN_NAME]" at bounding box center [320, 189] width 126 height 9
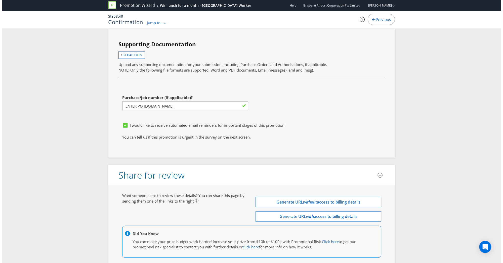
scroll to position [1379, 0]
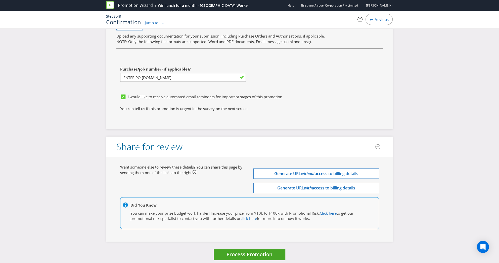
type input "[EMAIL_ADDRESS][PERSON_NAME][DOMAIN_NAME]"
click at [243, 252] on span "Process Promotion" at bounding box center [250, 254] width 46 height 7
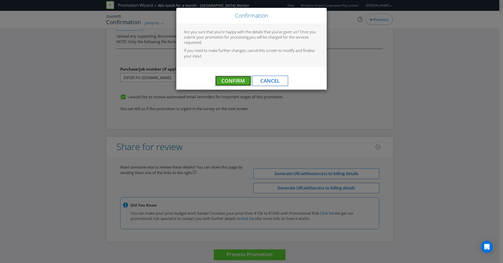
click at [229, 82] on span "Confirm" at bounding box center [232, 80] width 23 height 7
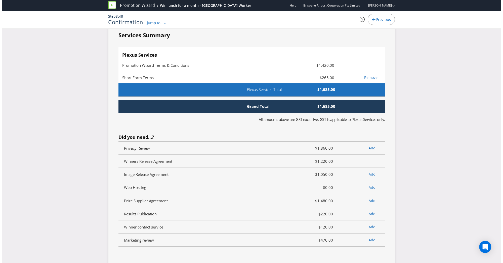
scroll to position [0, 0]
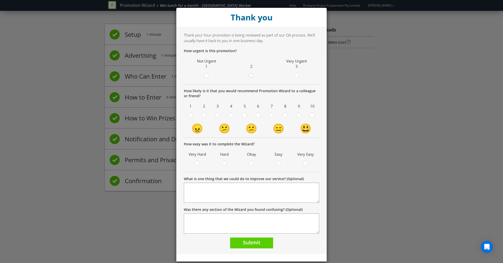
click at [249, 76] on icon at bounding box center [251, 75] width 5 height 5
click at [0, 0] on input "radio" at bounding box center [0, 0] width 0 height 0
click at [297, 115] on circle at bounding box center [298, 115] width 5 height 5
click at [0, 0] on input "radio" at bounding box center [0, 0] width 0 height 0
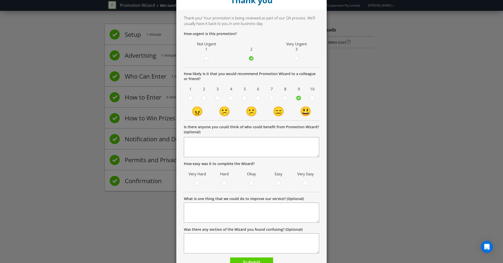
scroll to position [25, 0]
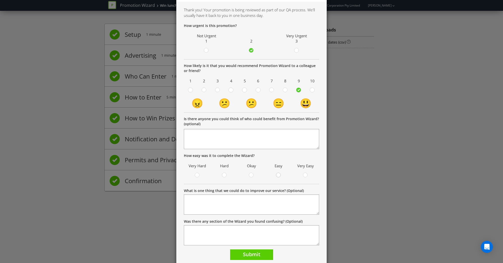
click at [278, 176] on circle at bounding box center [278, 175] width 5 height 5
click at [0, 0] on input "radio" at bounding box center [0, 0] width 0 height 0
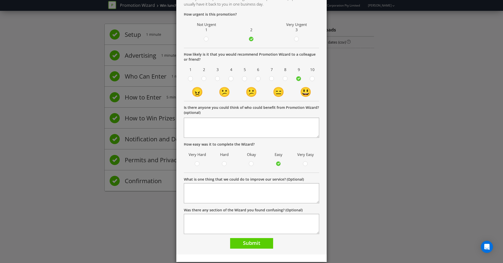
scroll to position [43, 0]
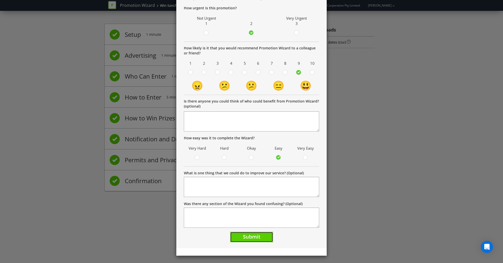
click at [260, 236] on button "Submit" at bounding box center [251, 236] width 43 height 11
